Goal: Find specific page/section: Find specific page/section

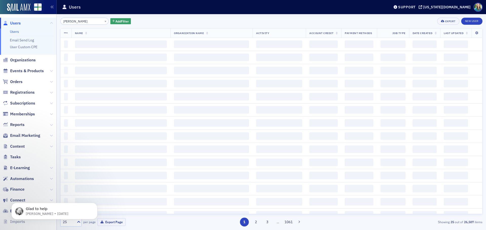
type input "[PERSON_NAME]"
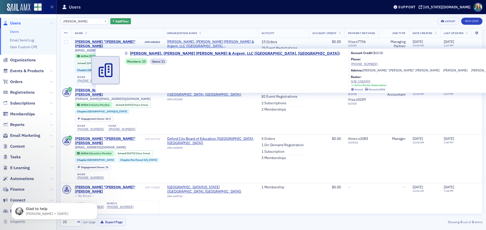
click at [200, 43] on span "[PERSON_NAME], [PERSON_NAME] [PERSON_NAME] & Argent, LLC ([GEOGRAPHIC_DATA], [G…" at bounding box center [210, 44] width 87 height 9
select select "US"
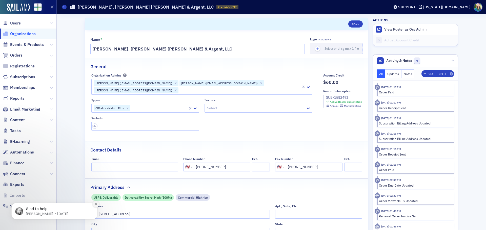
click at [97, 205] on icon "Dismiss notification" at bounding box center [96, 204] width 3 height 3
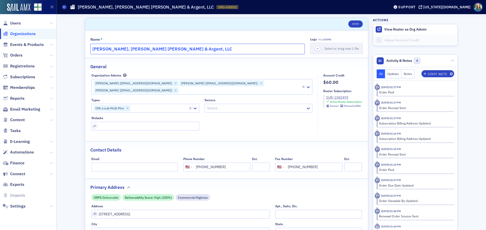
drag, startPoint x: 156, startPoint y: 50, endPoint x: 138, endPoint y: 50, distance: 17.5
click at [138, 50] on input "[PERSON_NAME], [PERSON_NAME] [PERSON_NAME] & Argent, LLC" at bounding box center [197, 49] width 214 height 11
click at [156, 49] on input "[PERSON_NAME], [PERSON_NAME] [PERSON_NAME] & Argent, LLC" at bounding box center [197, 49] width 214 height 11
drag, startPoint x: 156, startPoint y: 49, endPoint x: 94, endPoint y: 48, distance: 62.5
click at [94, 48] on input "[PERSON_NAME], [PERSON_NAME] [PERSON_NAME] & Argent, LLC" at bounding box center [197, 49] width 214 height 11
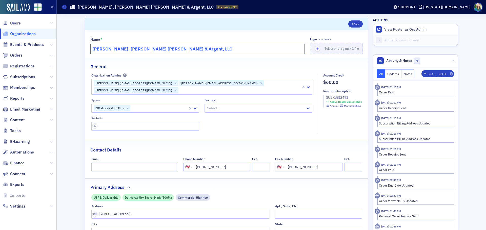
click at [183, 53] on input "[PERSON_NAME], [PERSON_NAME] [PERSON_NAME] & Argent, LLC" at bounding box center [197, 49] width 214 height 11
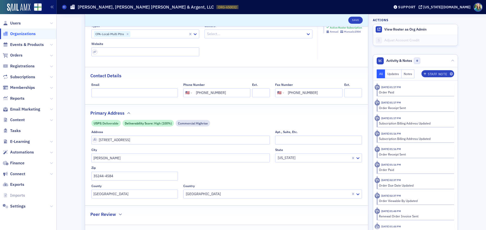
scroll to position [76, 0]
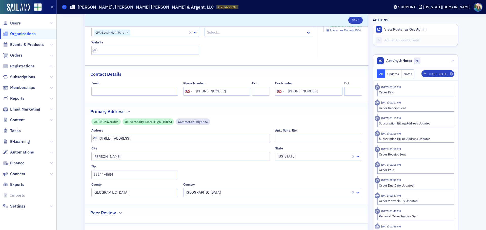
click at [65, 8] on span at bounding box center [64, 7] width 5 height 5
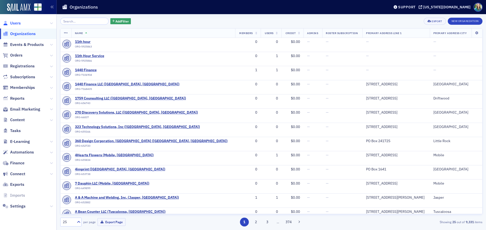
click at [12, 24] on span "Users" at bounding box center [15, 23] width 11 height 6
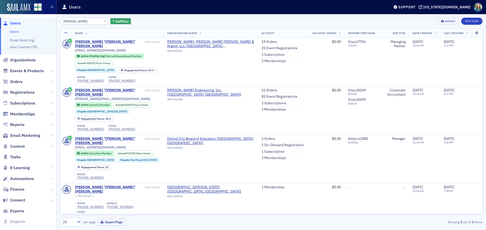
drag, startPoint x: 84, startPoint y: 21, endPoint x: 46, endPoint y: 24, distance: 37.8
click at [46, 24] on div "Users Users Email Send Log User Custom CPE Organizations Events & Products Orde…" at bounding box center [243, 115] width 486 height 230
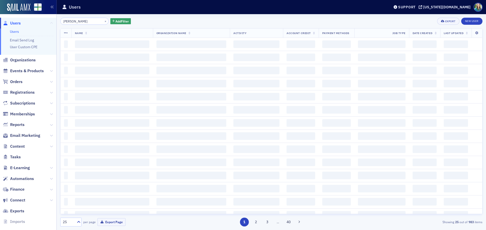
type input "[PERSON_NAME]"
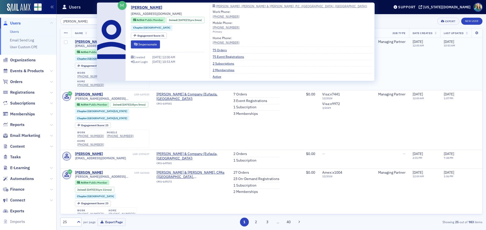
click at [83, 42] on div "[PERSON_NAME]" at bounding box center [89, 42] width 28 height 5
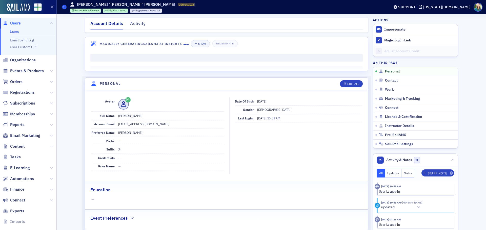
click at [65, 7] on icon at bounding box center [64, 7] width 2 height 2
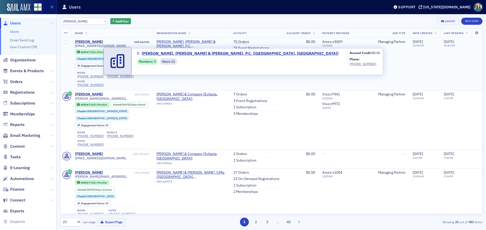
click at [200, 41] on span "[PERSON_NAME], [PERSON_NAME] & [PERSON_NAME], P.C. ([GEOGRAPHIC_DATA], [GEOGRAP…" at bounding box center [191, 44] width 70 height 9
select select "US"
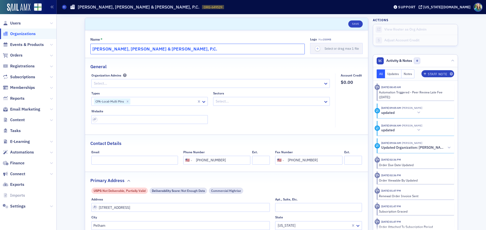
drag, startPoint x: 160, startPoint y: 51, endPoint x: 89, endPoint y: 49, distance: 71.1
click at [90, 49] on input "[PERSON_NAME], [PERSON_NAME] & [PERSON_NAME], P.C." at bounding box center [197, 49] width 214 height 11
click at [65, 6] on icon at bounding box center [64, 7] width 2 height 2
